Goal: Task Accomplishment & Management: Use online tool/utility

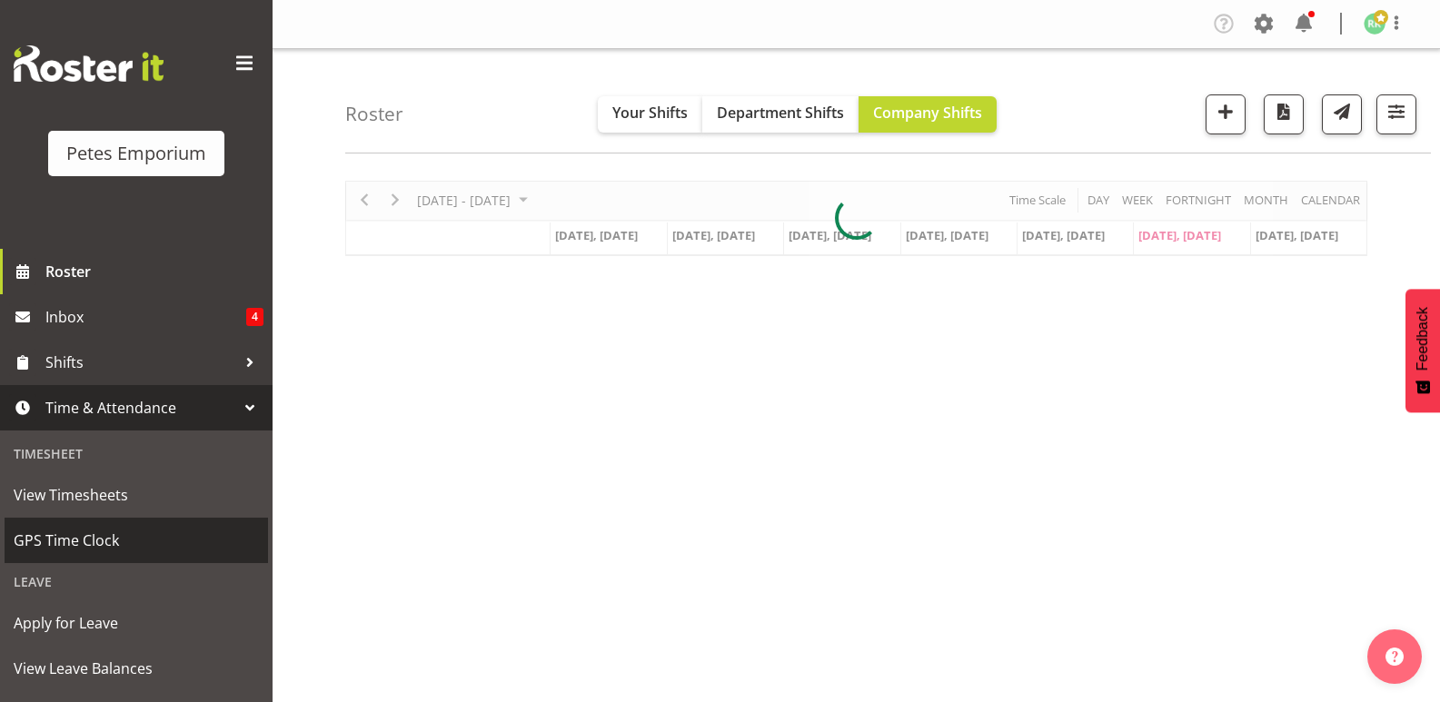
click at [88, 542] on span "GPS Time Clock" at bounding box center [136, 540] width 245 height 27
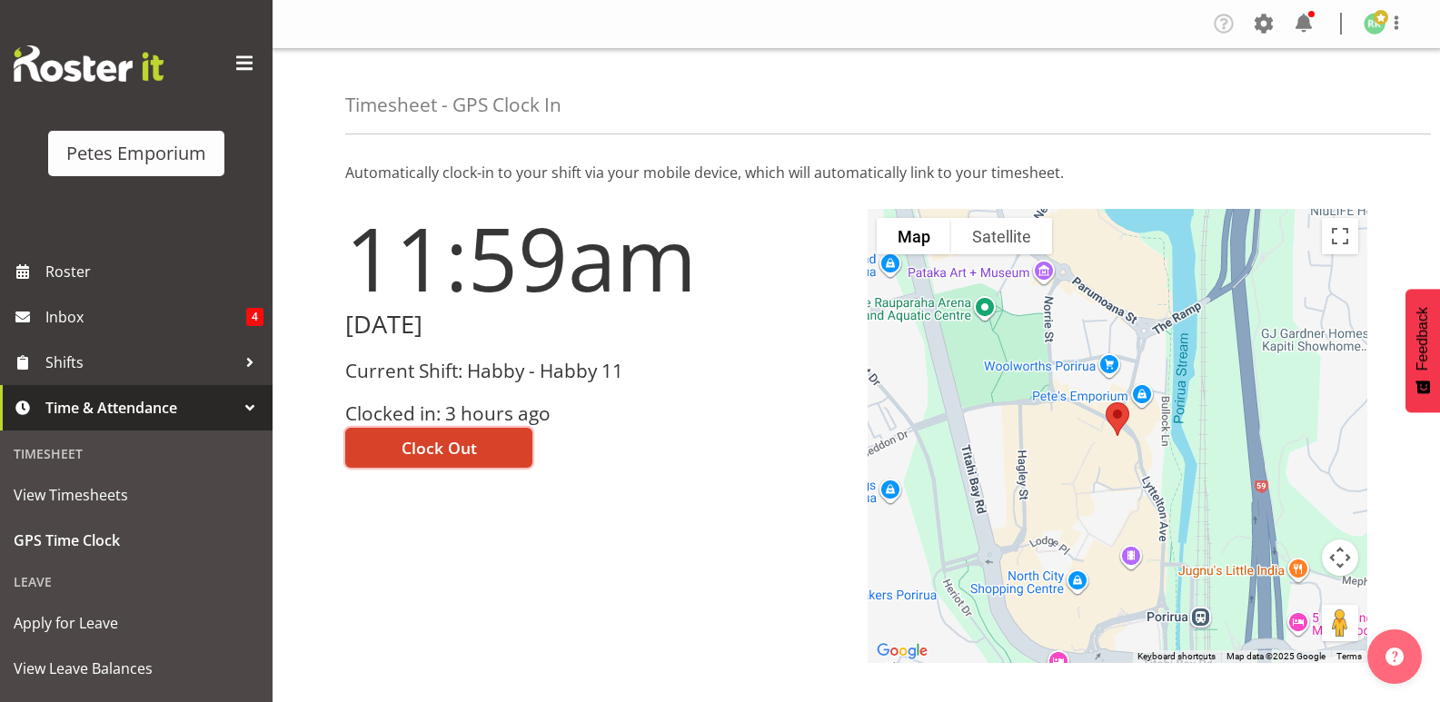
click at [481, 447] on button "Clock Out" at bounding box center [438, 448] width 187 height 40
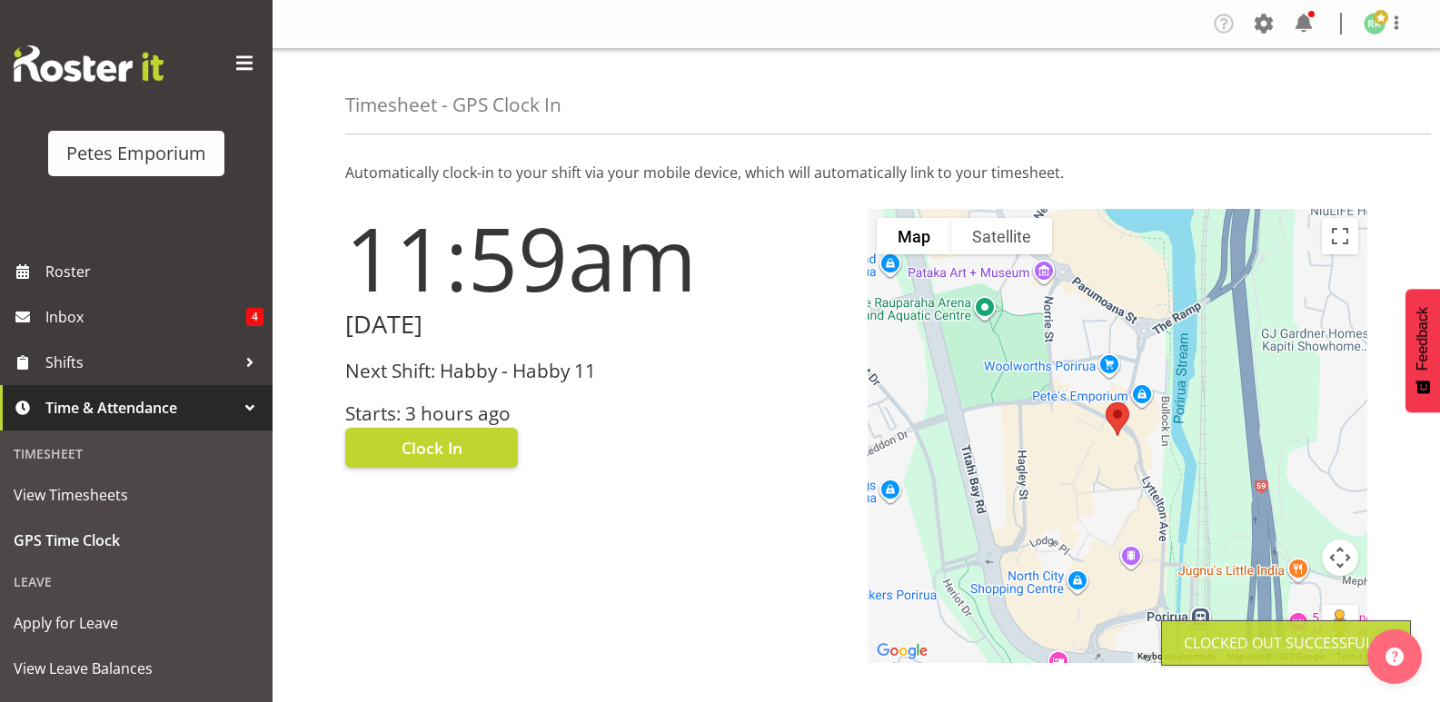
click at [1381, 22] on span at bounding box center [1380, 17] width 15 height 15
click at [1308, 91] on link "Log Out" at bounding box center [1320, 95] width 174 height 33
